Goal: Task Accomplishment & Management: Complete application form

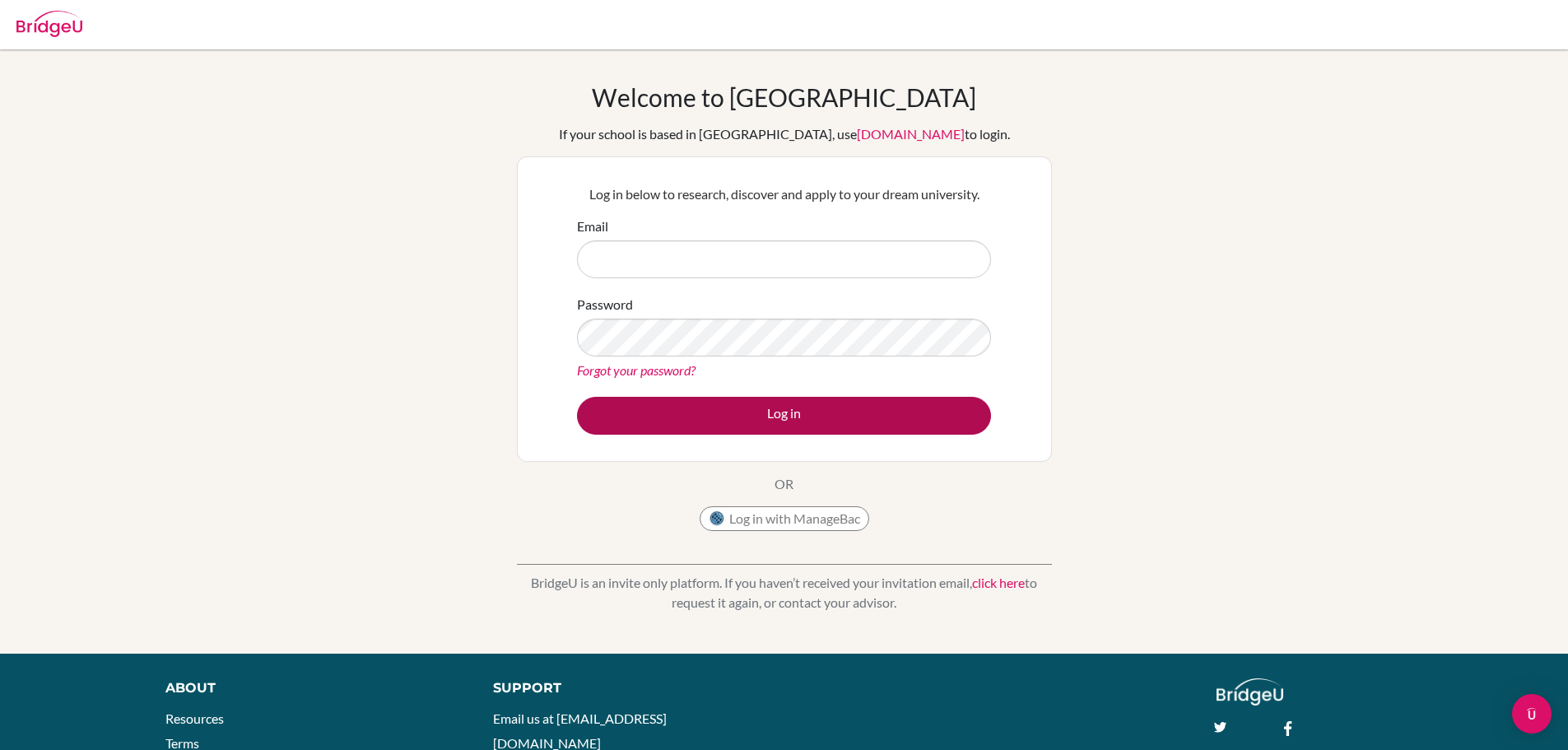
type input "seth.rogers@apis.ac.th"
click at [698, 424] on button "Log in" at bounding box center [784, 416] width 414 height 38
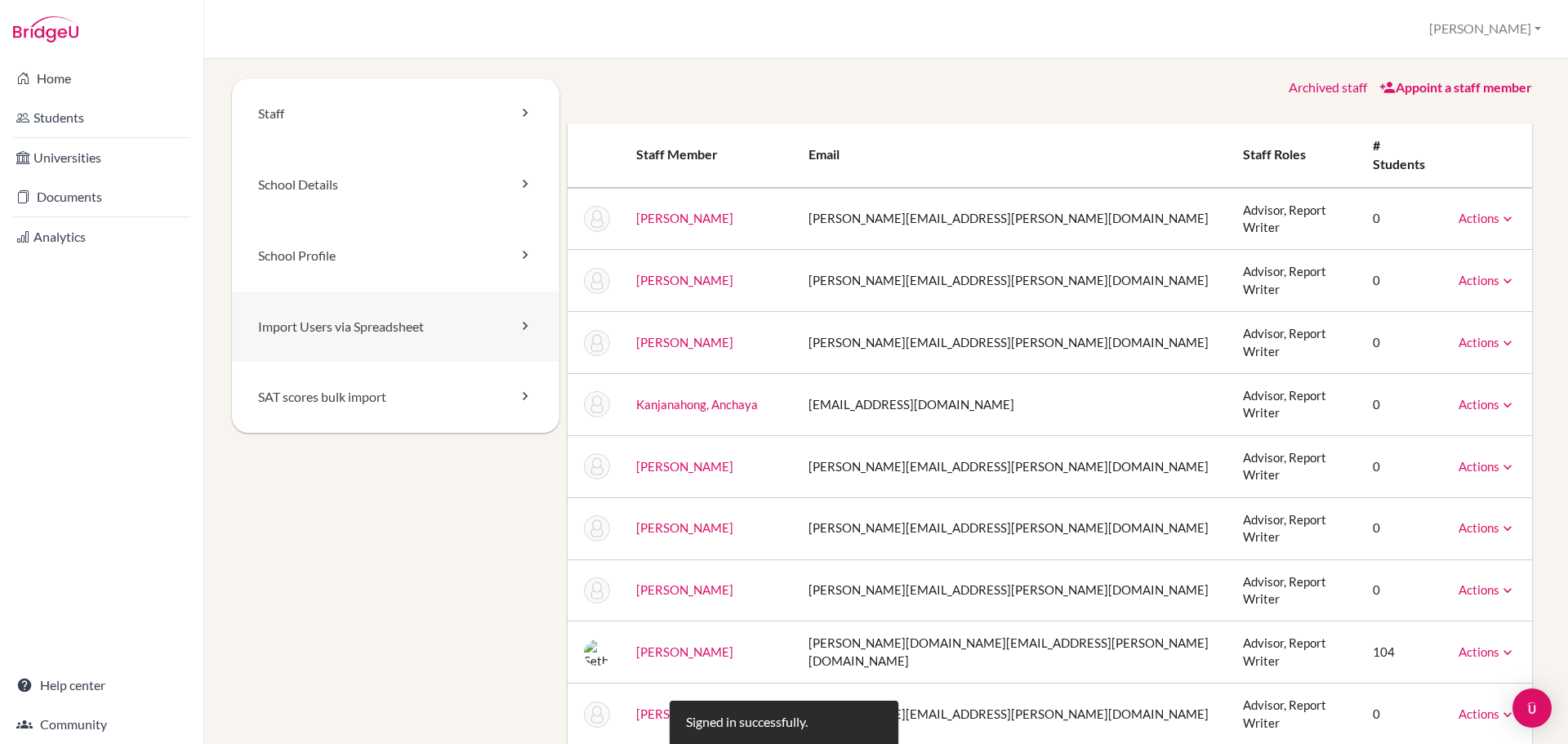
click at [332, 338] on link "Import Users via Spreadsheet" at bounding box center [396, 327] width 328 height 71
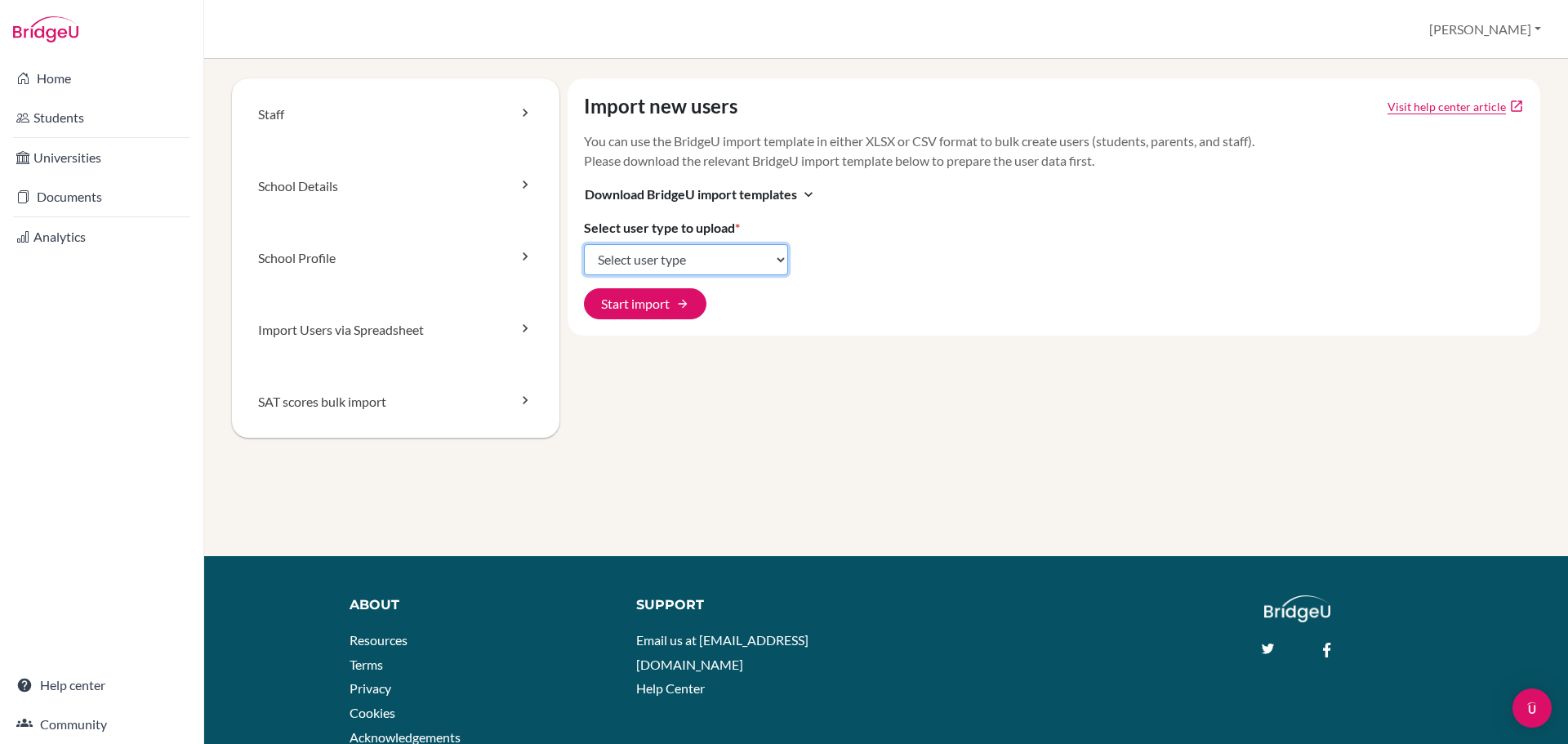
click at [713, 256] on select "Select user type Students Students and parents Parents Advisors Report writers" at bounding box center [685, 259] width 204 height 31
select select "students"
click at [584, 244] on select "Select user type Students Students and parents Parents Advisors Report writers" at bounding box center [685, 259] width 204 height 31
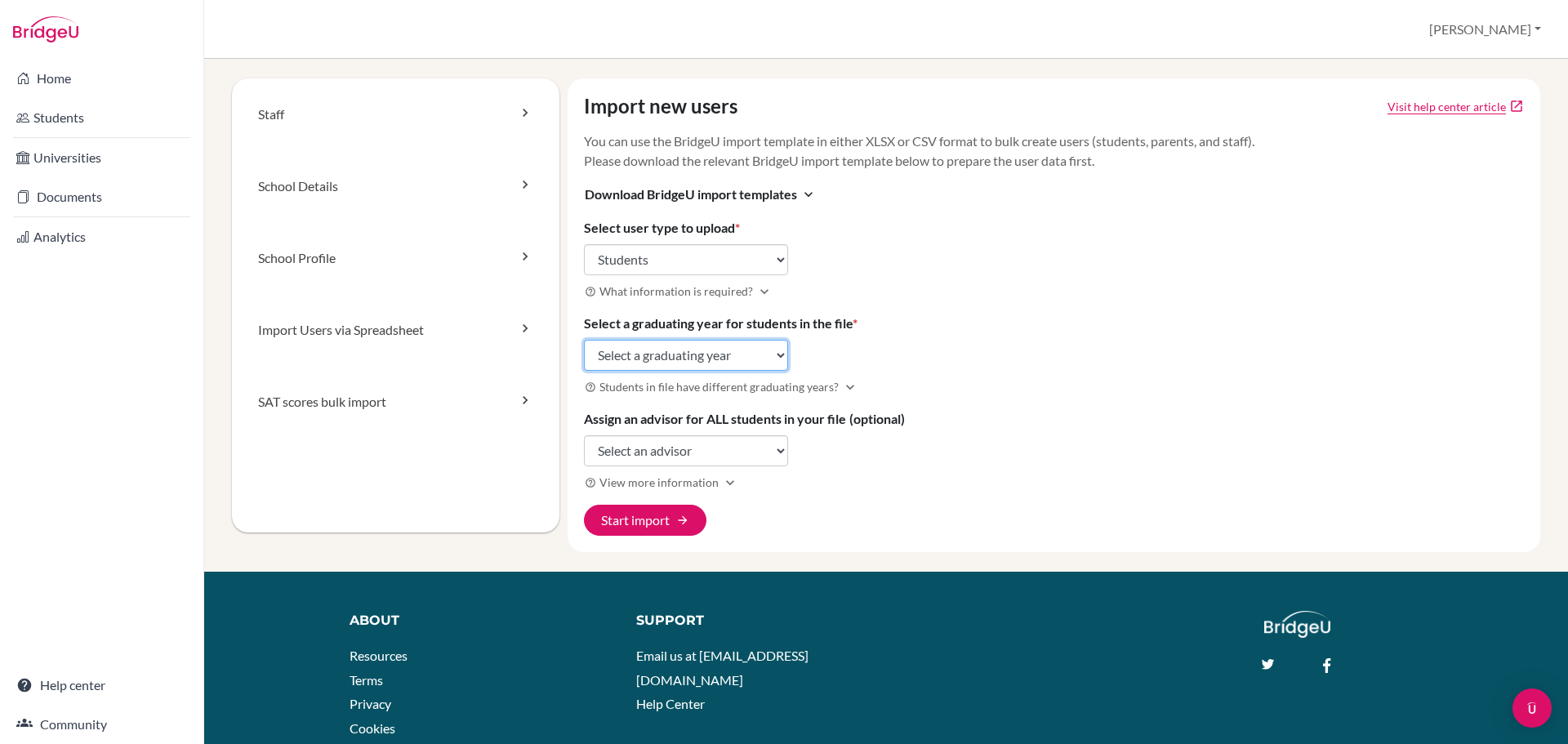
click at [737, 365] on select "Select a graduating year 2024 2025 2026 2027 2028 2029" at bounding box center [685, 356] width 204 height 31
click at [961, 303] on div "Import new users Visit help center article open_in_new You can use the BridgeU …" at bounding box center [1054, 315] width 974 height 474
click at [721, 350] on select "Select a graduating year 2024 2025 2026 2027 2028 2029" at bounding box center [685, 356] width 204 height 31
select select "2029"
click at [584, 340] on select "Select a graduating year 2024 2025 2026 2027 2028 2029" at bounding box center [685, 356] width 204 height 31
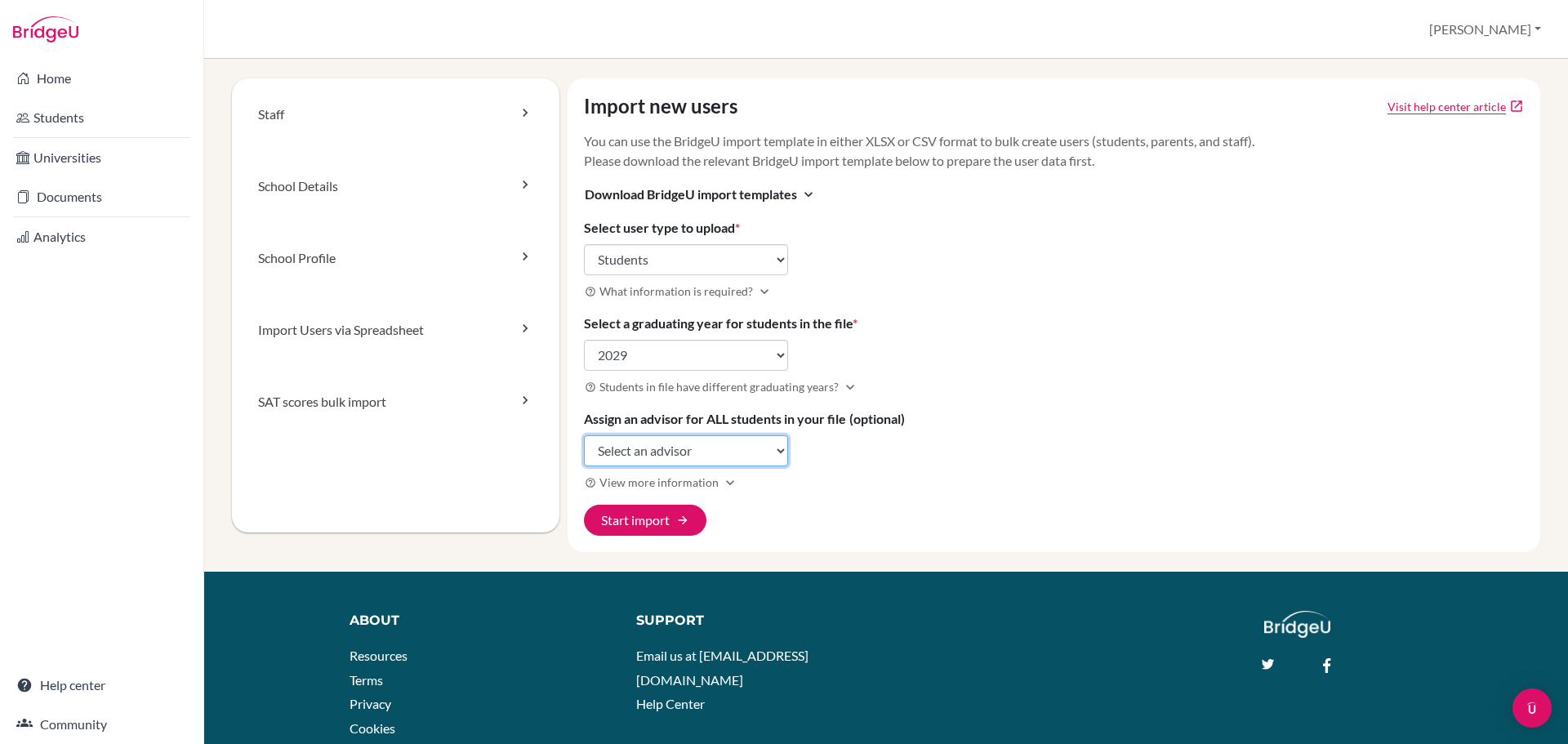
click at [708, 457] on select "Select an advisor Stefanie Ammirata Alisa Cooper Gregory Haywood Anchaya Kanjan…" at bounding box center [685, 451] width 204 height 31
select select "315344"
click at [584, 435] on select "Select an advisor Stefanie Ammirata Alisa Cooper Gregory Haywood Anchaya Kanjan…" at bounding box center [685, 451] width 204 height 31
click at [644, 521] on button "Start import arrow_forward" at bounding box center [644, 521] width 122 height 31
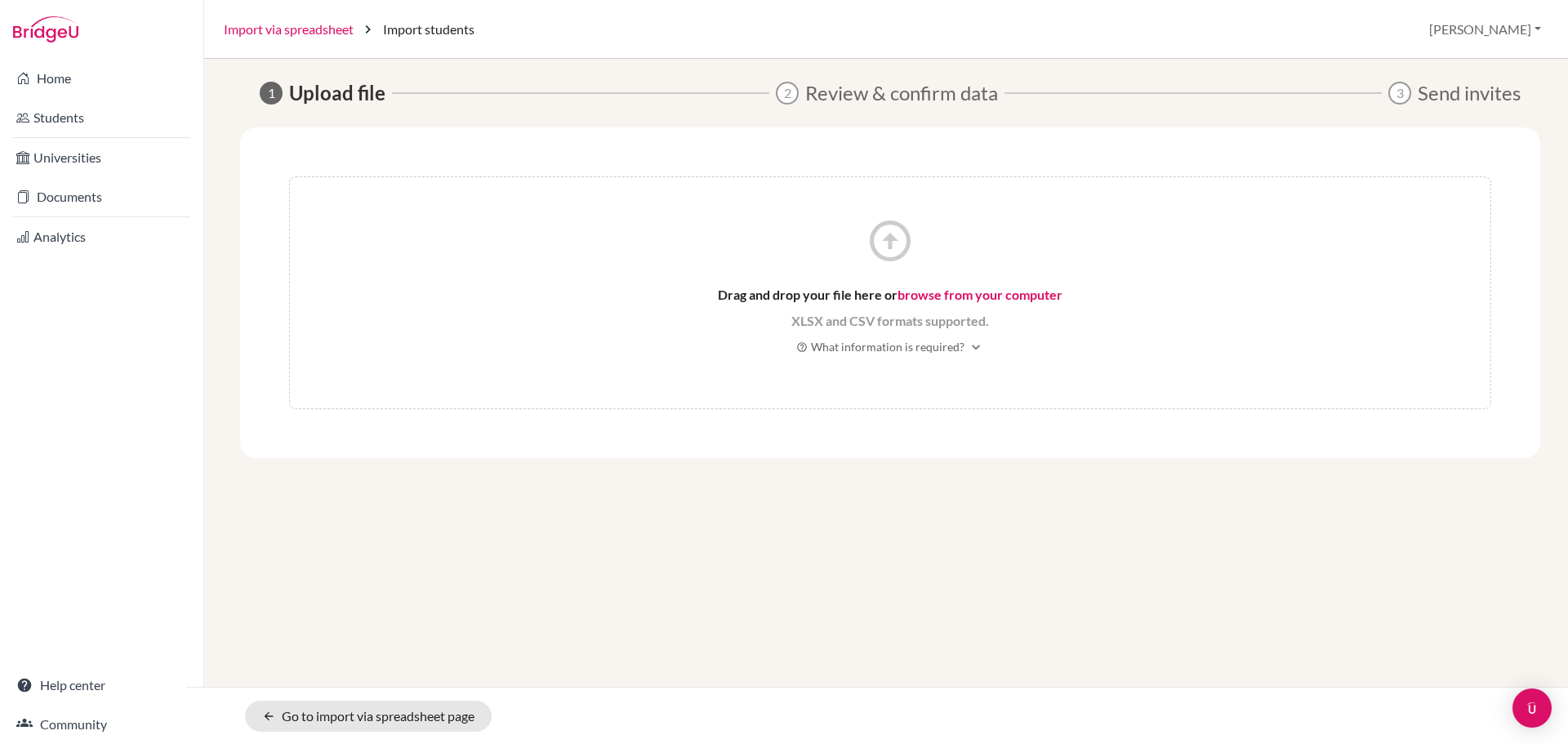
click at [314, 30] on link "Import via spreadsheet" at bounding box center [289, 30] width 130 height 20
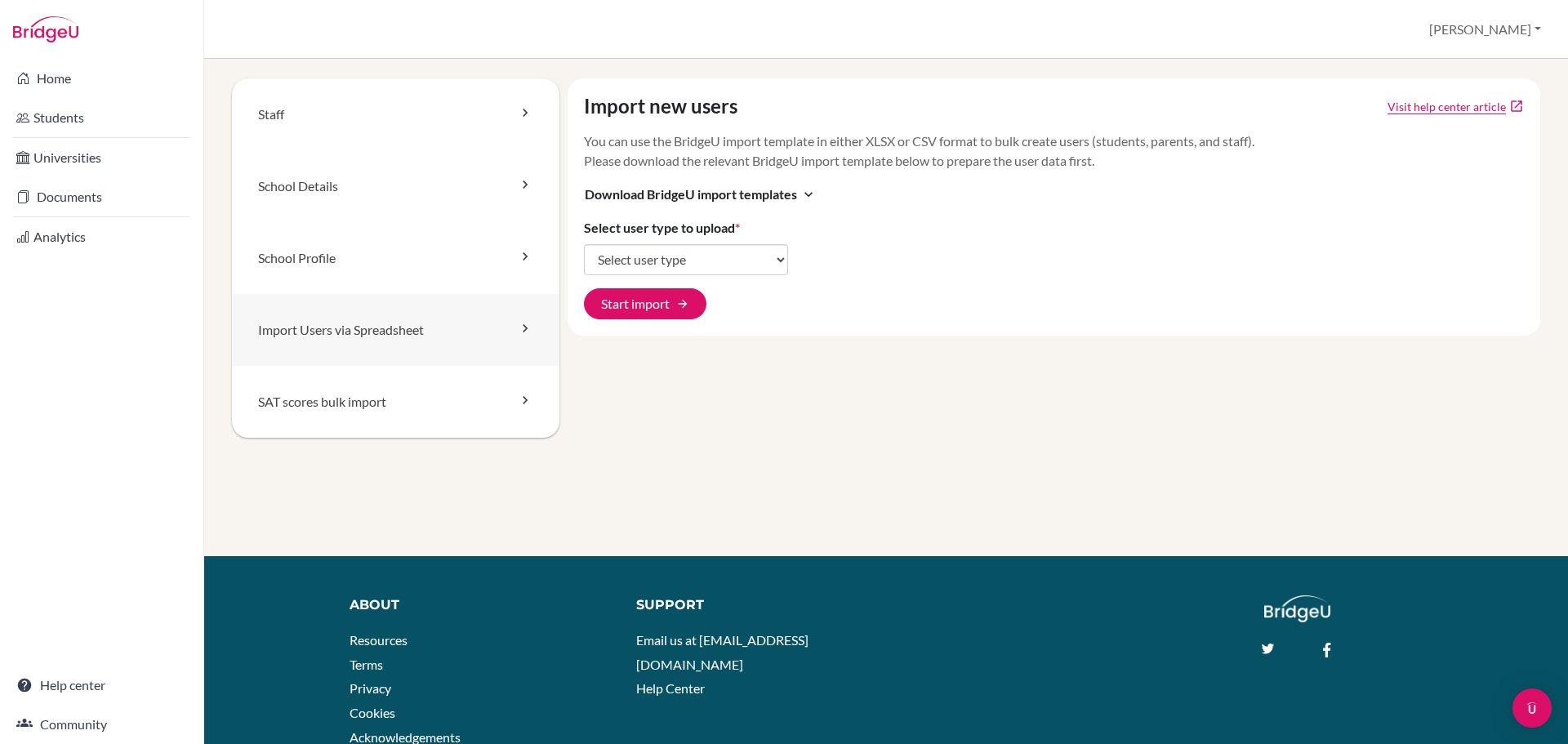
click at [461, 338] on link "Import Users via Spreadsheet" at bounding box center [396, 330] width 328 height 72
click at [517, 329] on icon at bounding box center [525, 328] width 16 height 16
click at [1465, 113] on link "Visit help center article" at bounding box center [1447, 106] width 118 height 17
click at [720, 264] on select "Select user type Students Students and parents Parents Advisors Report writers" at bounding box center [685, 259] width 204 height 31
select select "students"
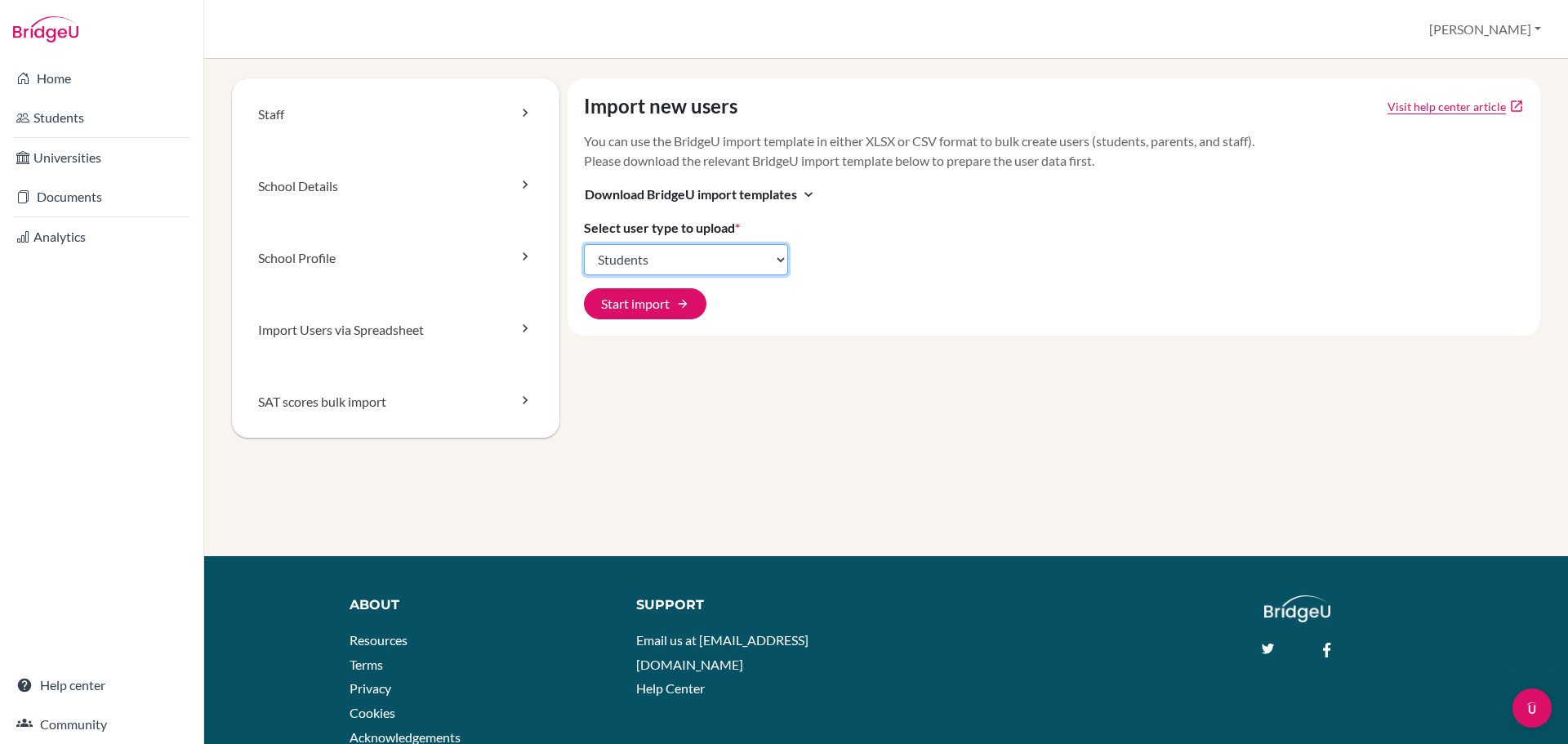
click at [584, 244] on select "Select user type Students Students and parents Parents Advisors Report writers" at bounding box center [685, 259] width 204 height 31
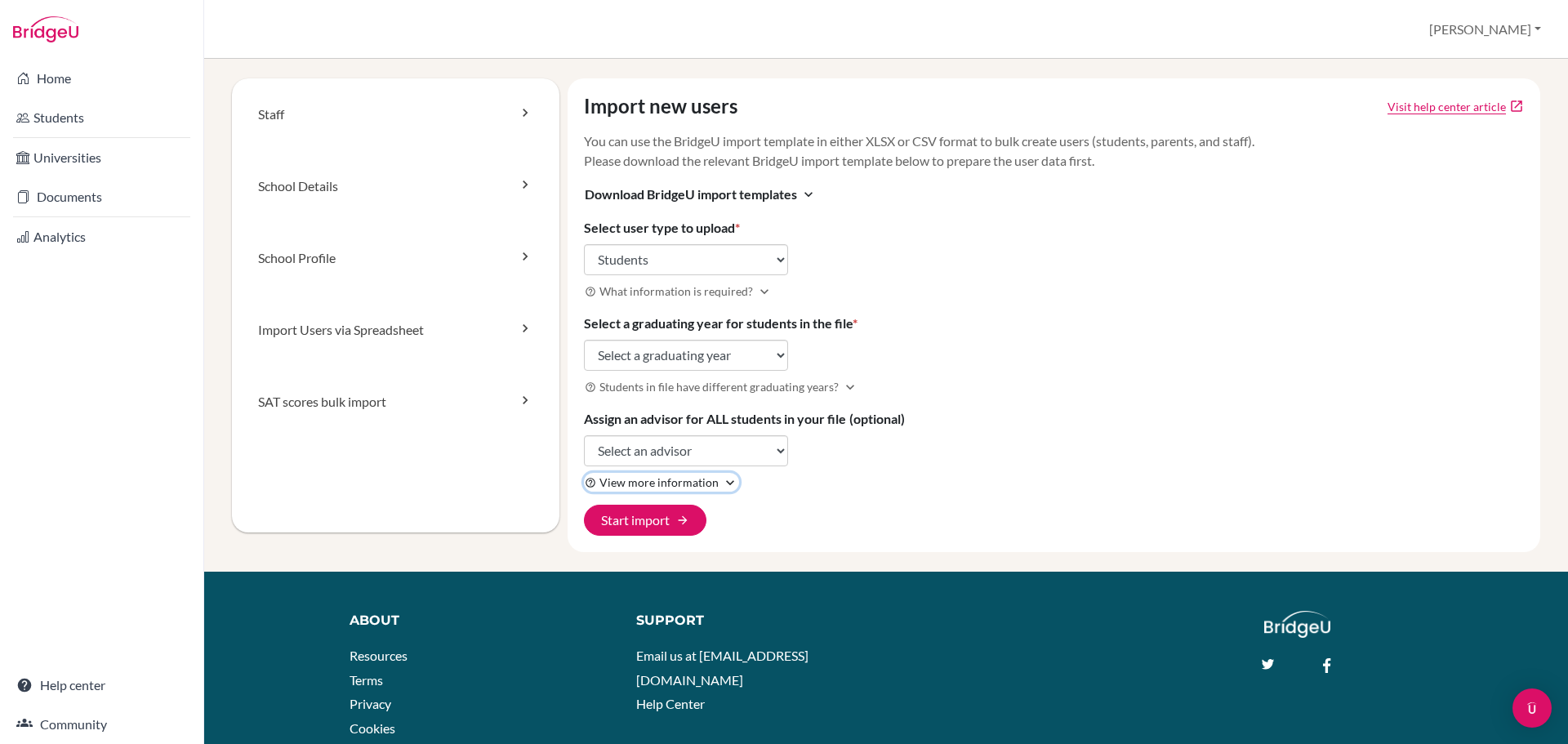
click at [707, 483] on span "View more information" at bounding box center [658, 482] width 119 height 17
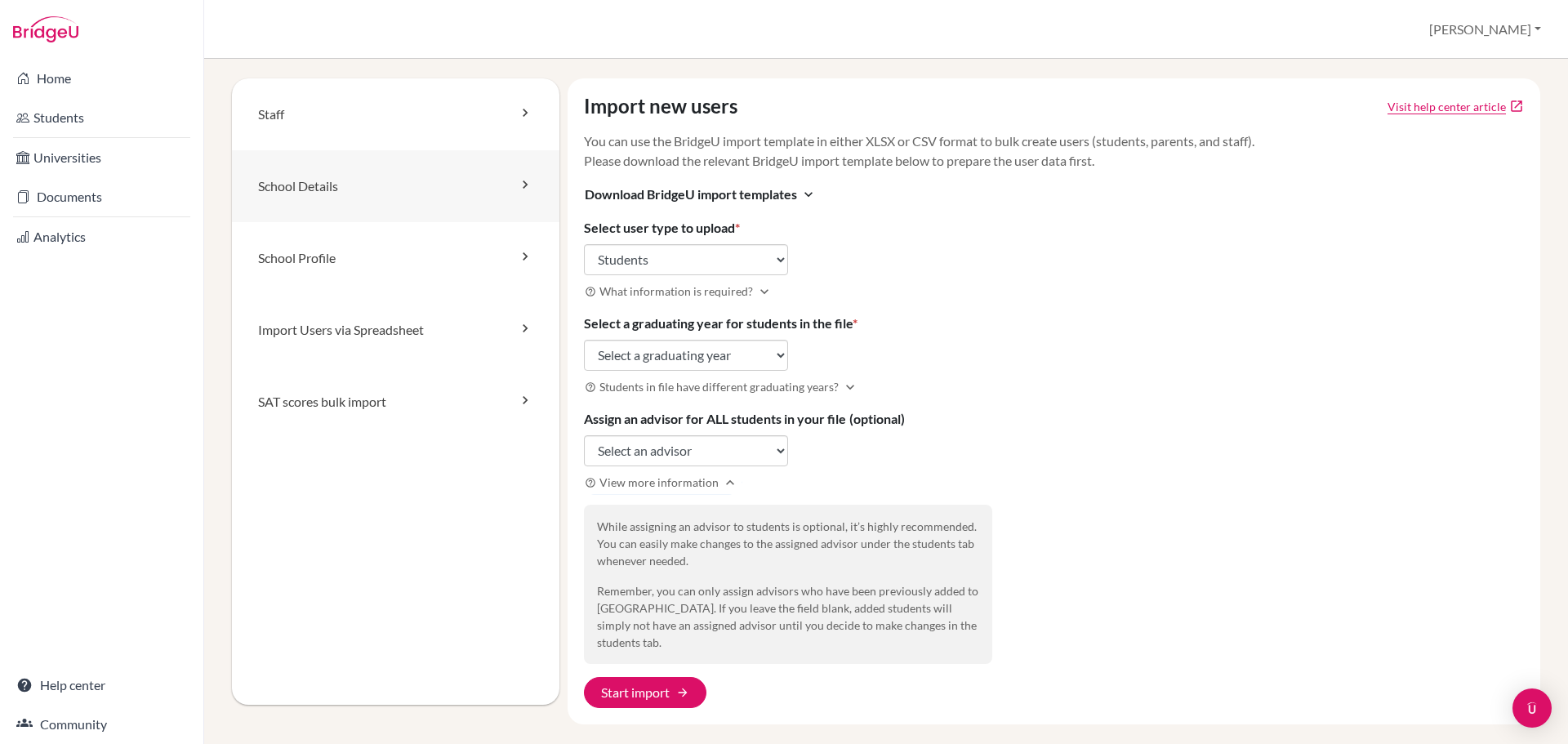
click at [522, 204] on link "School Details" at bounding box center [396, 186] width 328 height 72
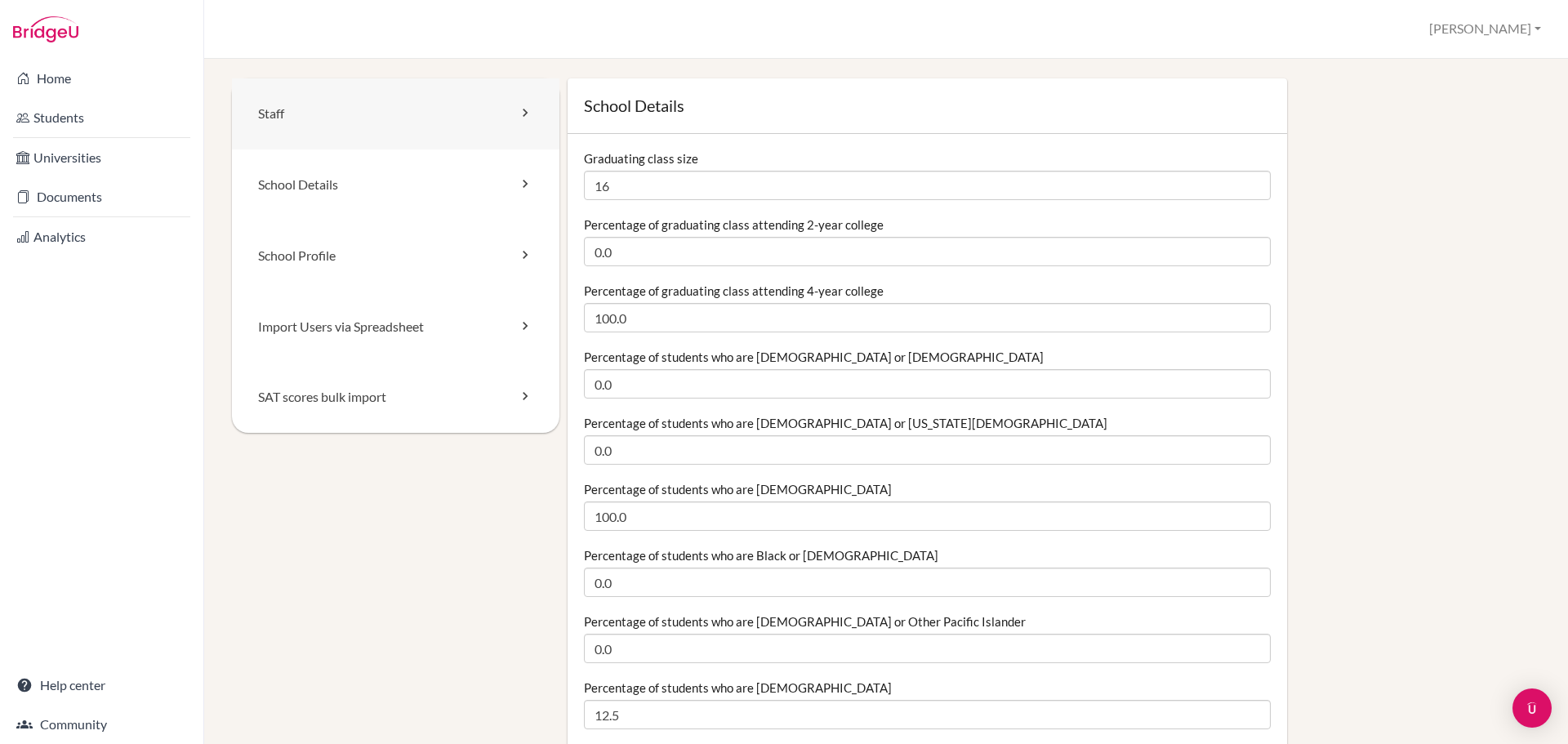
click at [529, 113] on icon at bounding box center [525, 113] width 16 height 16
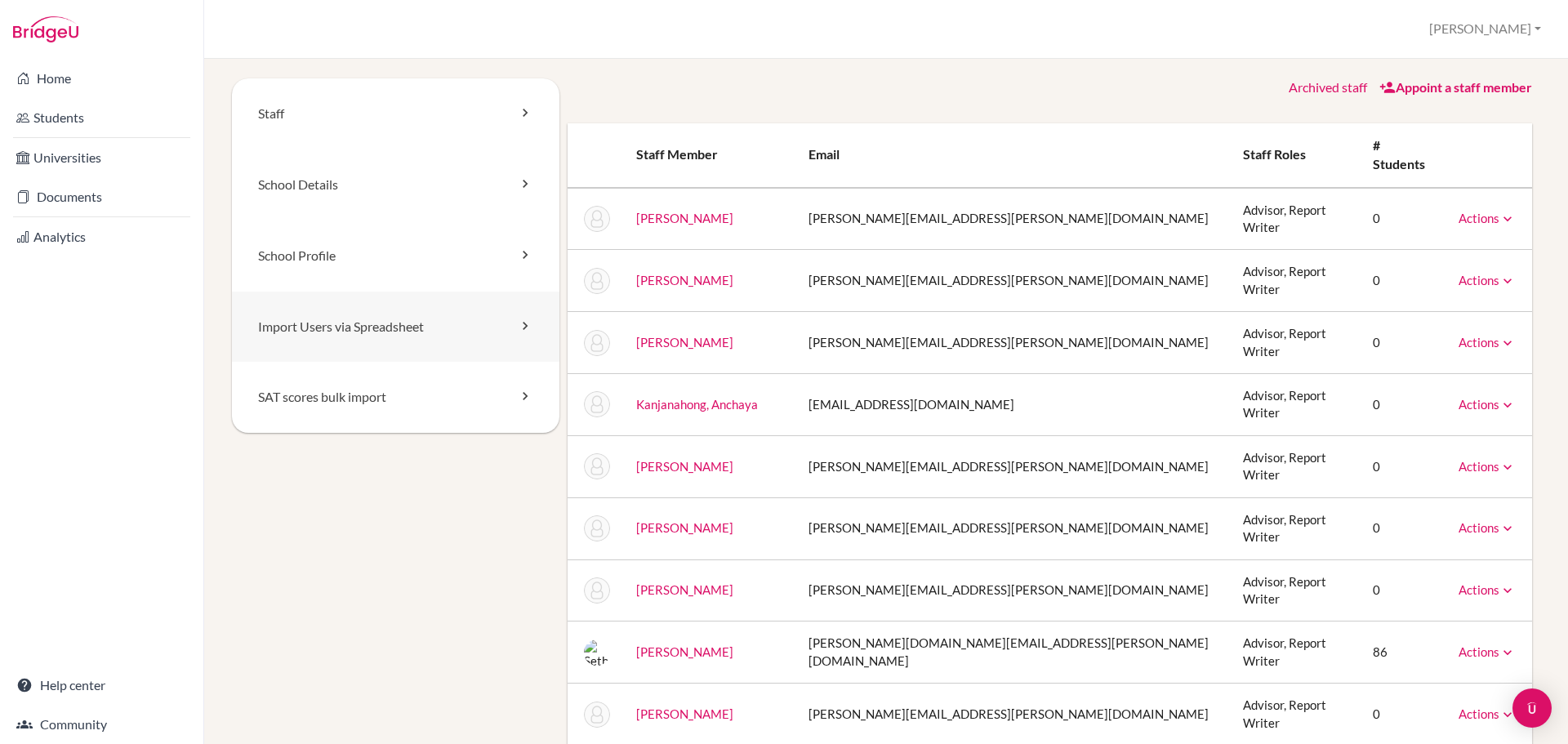
click at [523, 337] on link "Import Users via Spreadsheet" at bounding box center [396, 327] width 328 height 71
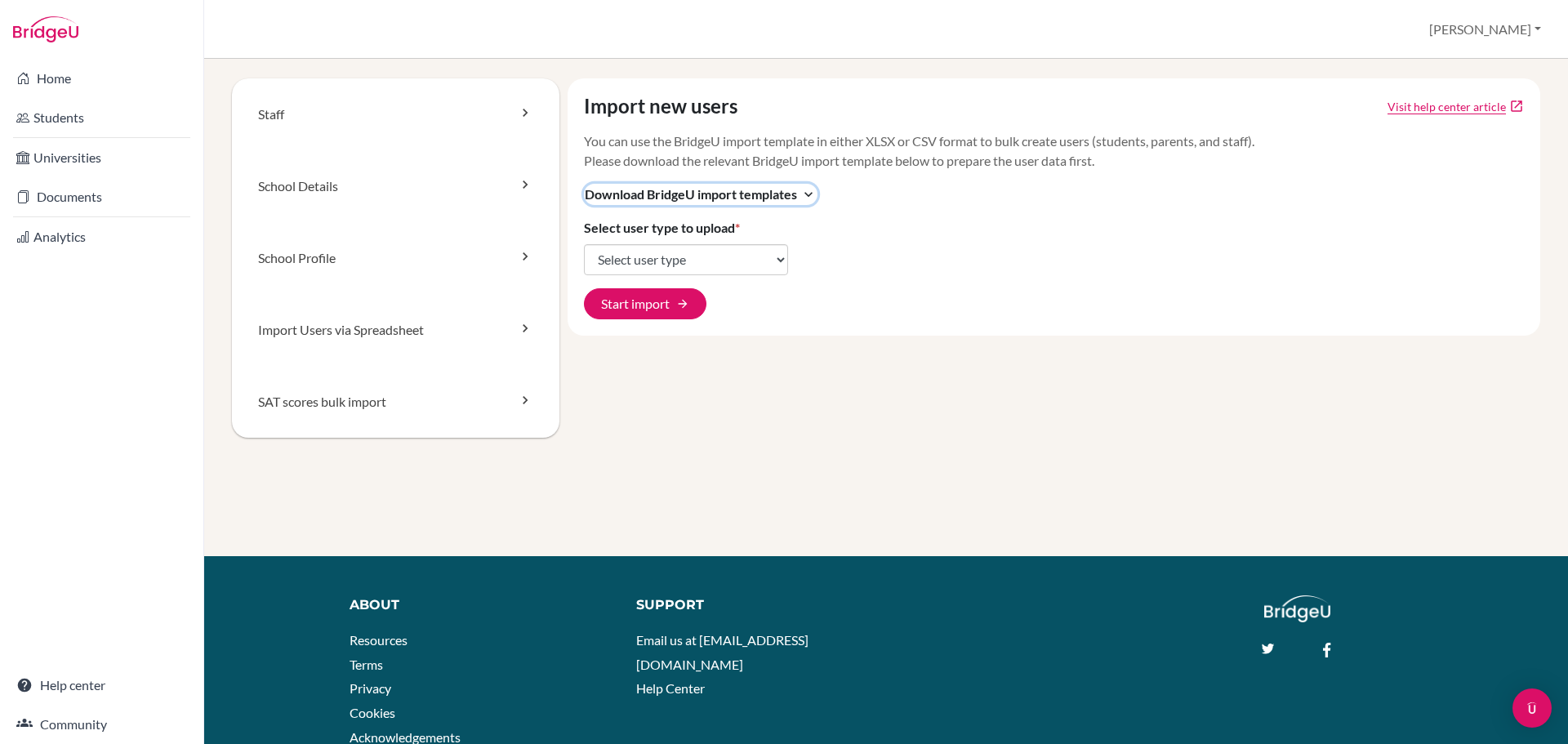
click at [741, 186] on span "Download BridgeU import templates" at bounding box center [690, 195] width 213 height 20
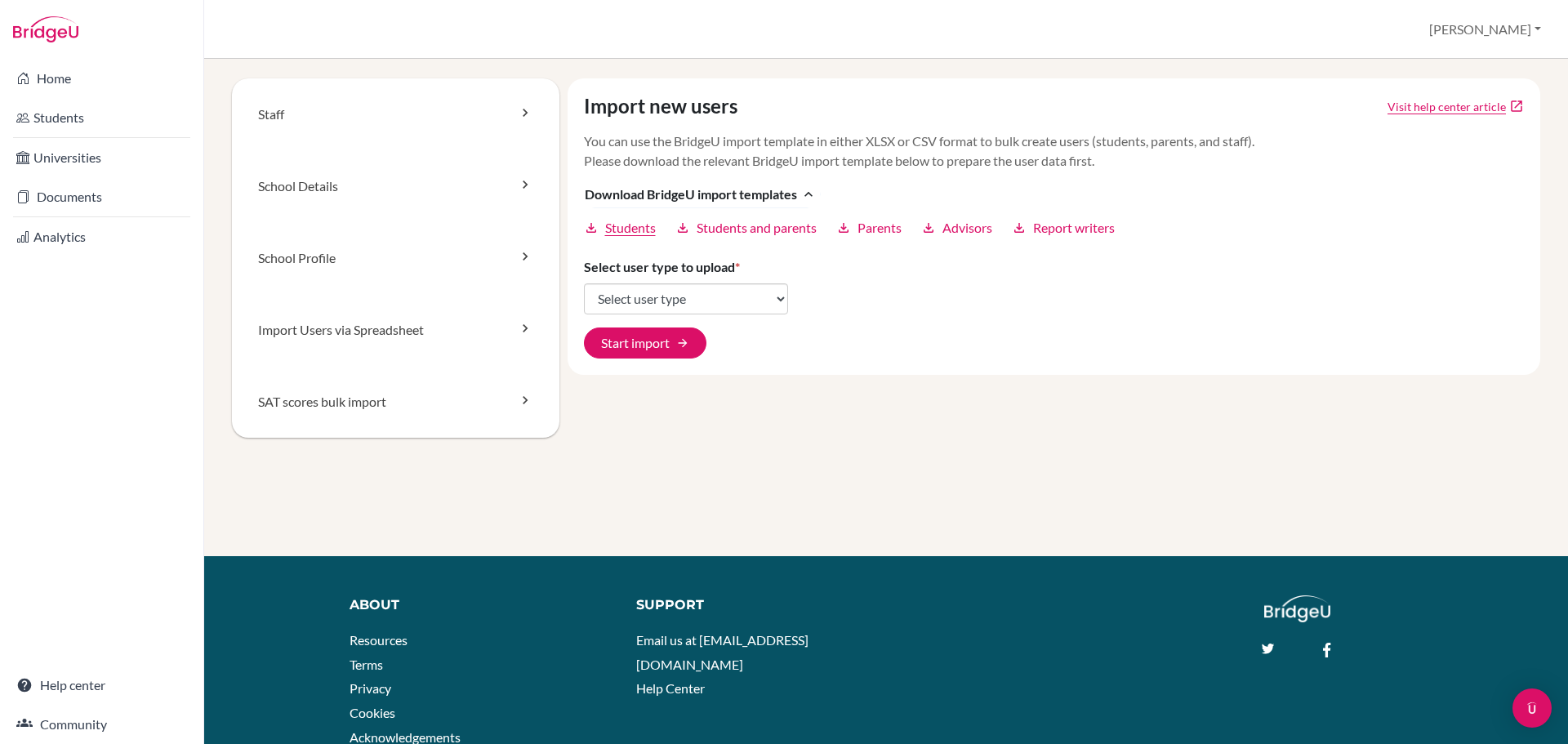
click at [630, 232] on span "Students" at bounding box center [630, 228] width 51 height 20
